Goal: Check status: Check status

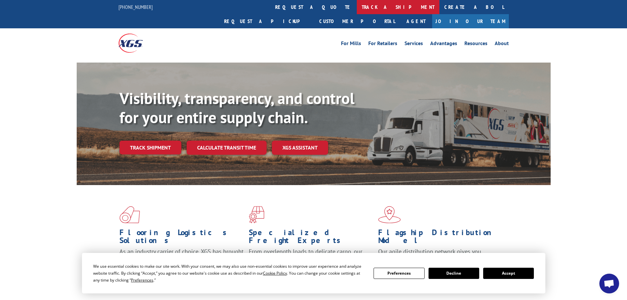
click at [357, 8] on link "track a shipment" at bounding box center [398, 7] width 83 height 14
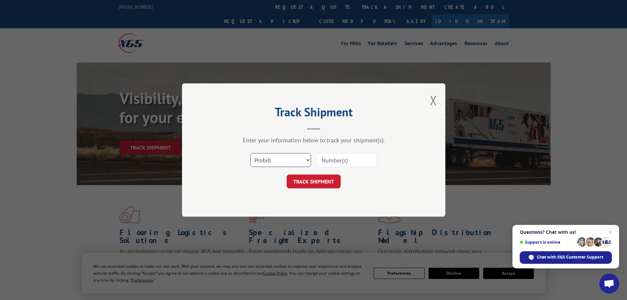
click at [276, 164] on select "Select category... Probill BOL PO" at bounding box center [280, 160] width 61 height 14
select select "bol"
click at [250, 153] on select "Select category... Probill BOL PO" at bounding box center [280, 160] width 61 height 14
paste input "5530803"
type input "5530803"
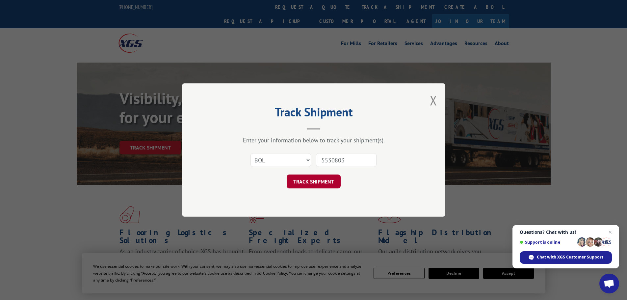
click at [311, 186] on button "TRACK SHIPMENT" at bounding box center [314, 181] width 54 height 14
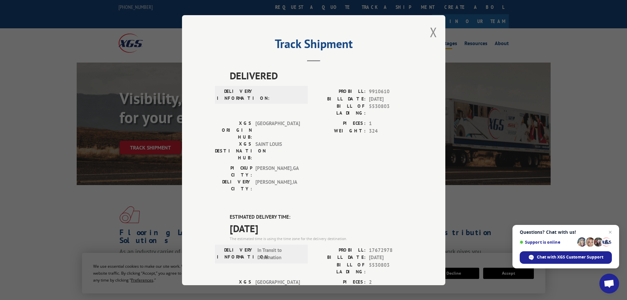
click at [430, 32] on button "Close modal" at bounding box center [433, 31] width 7 height 17
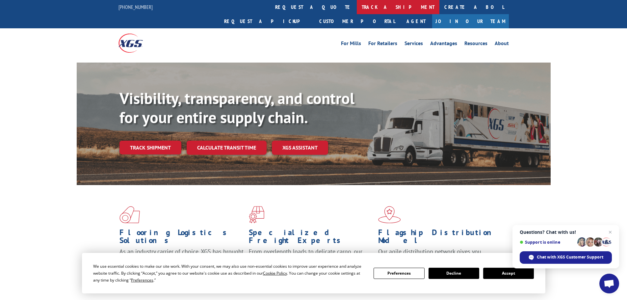
click at [357, 6] on link "track a shipment" at bounding box center [398, 7] width 83 height 14
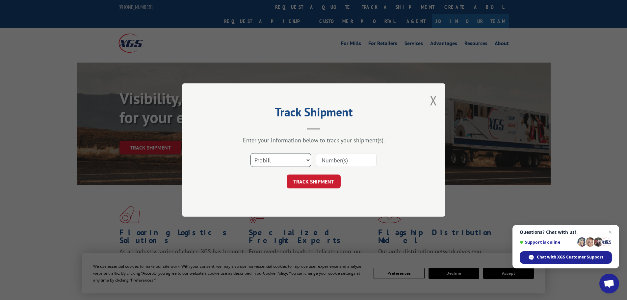
click at [277, 159] on select "Select category... Probill BOL PO" at bounding box center [280, 160] width 61 height 14
select select "bol"
click at [250, 153] on select "Select category... Probill BOL PO" at bounding box center [280, 160] width 61 height 14
paste input "472351"
type input "472351"
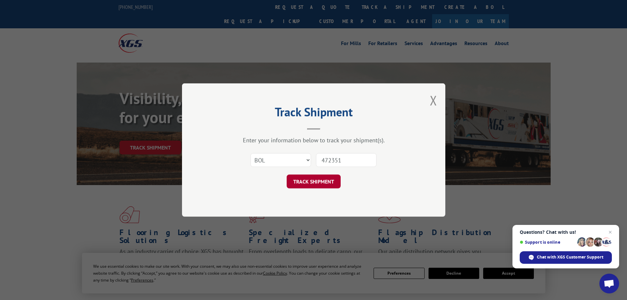
click at [328, 181] on button "TRACK SHIPMENT" at bounding box center [314, 181] width 54 height 14
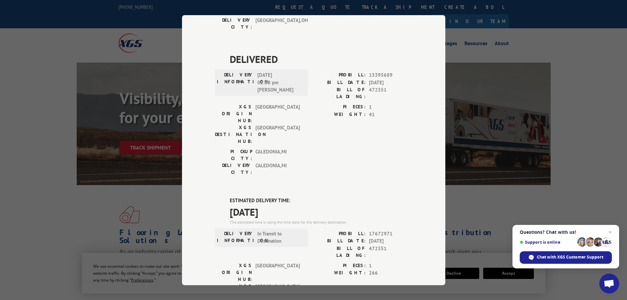
scroll to position [453, 0]
